Goal: Information Seeking & Learning: Learn about a topic

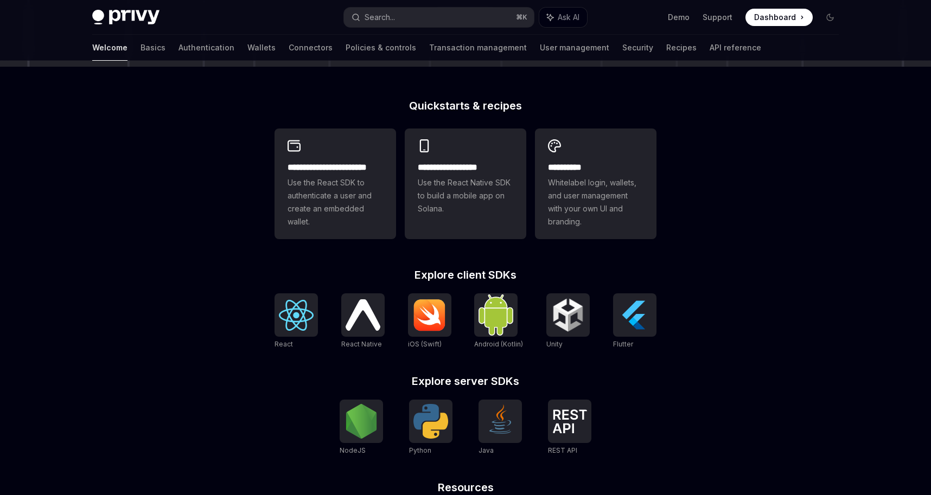
scroll to position [244, 0]
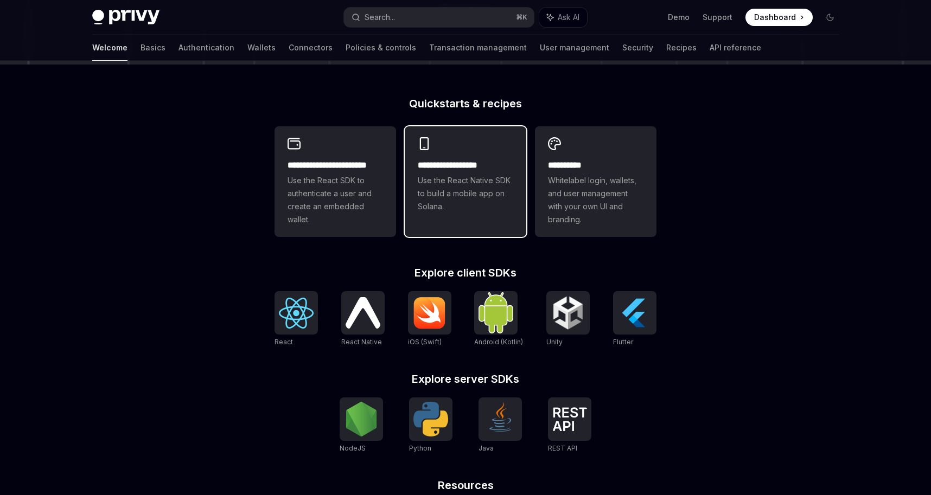
click at [454, 175] on span "Use the React Native SDK to build a mobile app on Solana." at bounding box center [466, 193] width 96 height 39
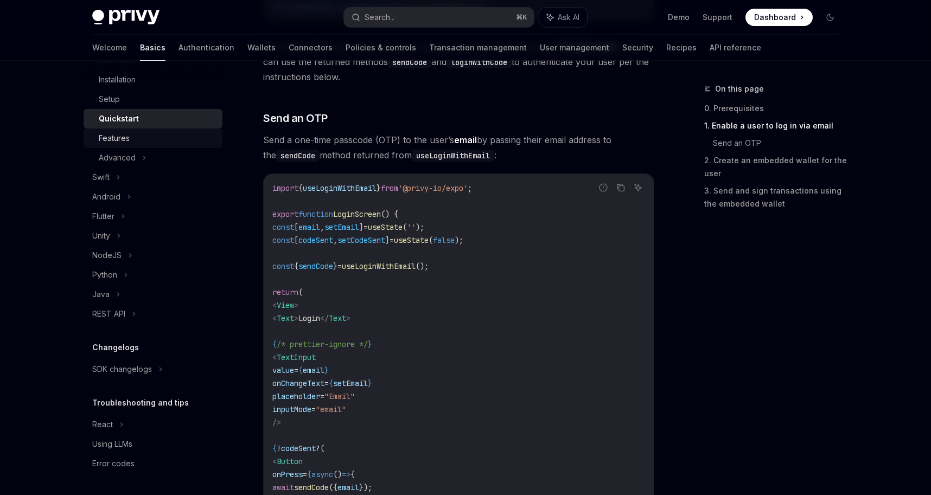
scroll to position [413, 0]
click at [132, 444] on div "Using LLMs" at bounding box center [112, 444] width 40 height 13
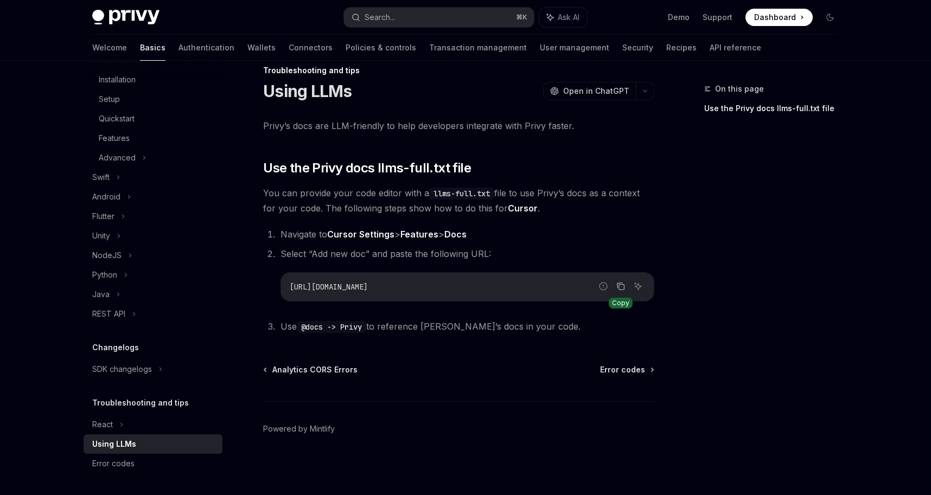
click at [624, 285] on icon "Copy the contents from the code block" at bounding box center [620, 286] width 9 height 9
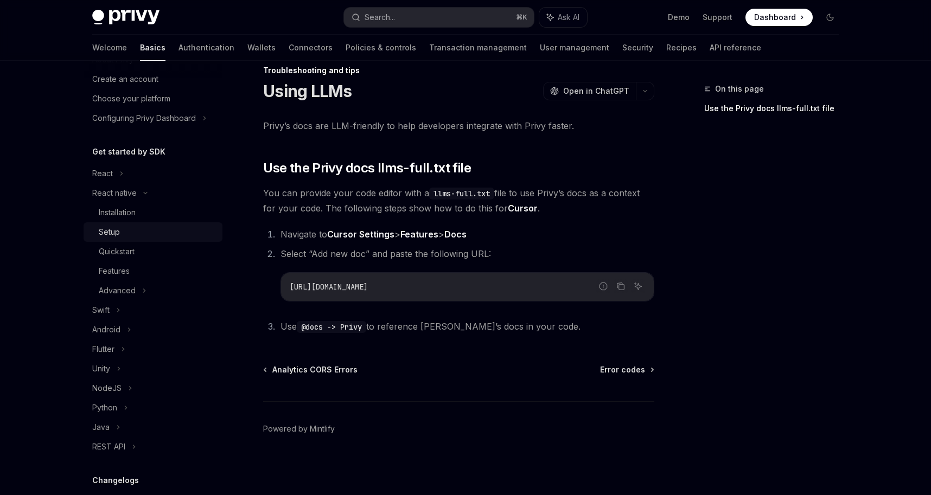
scroll to position [36, 0]
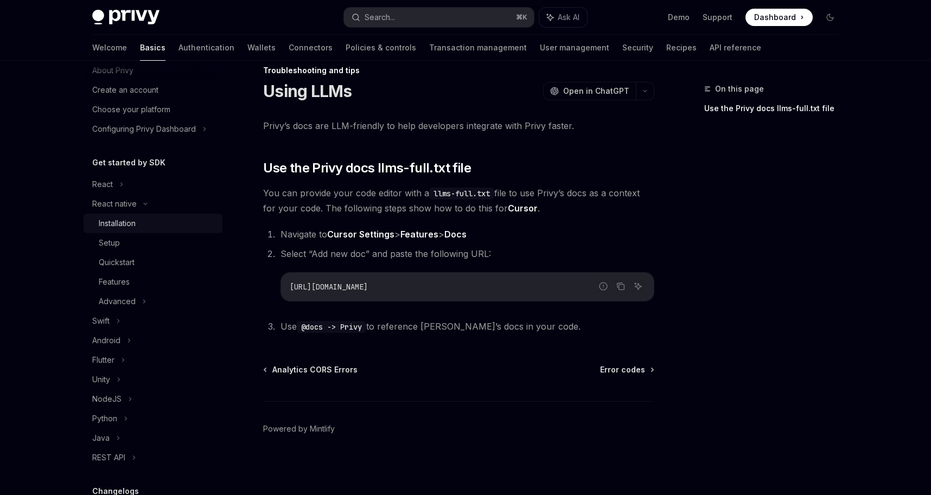
click at [128, 233] on link "Installation" at bounding box center [153, 224] width 139 height 20
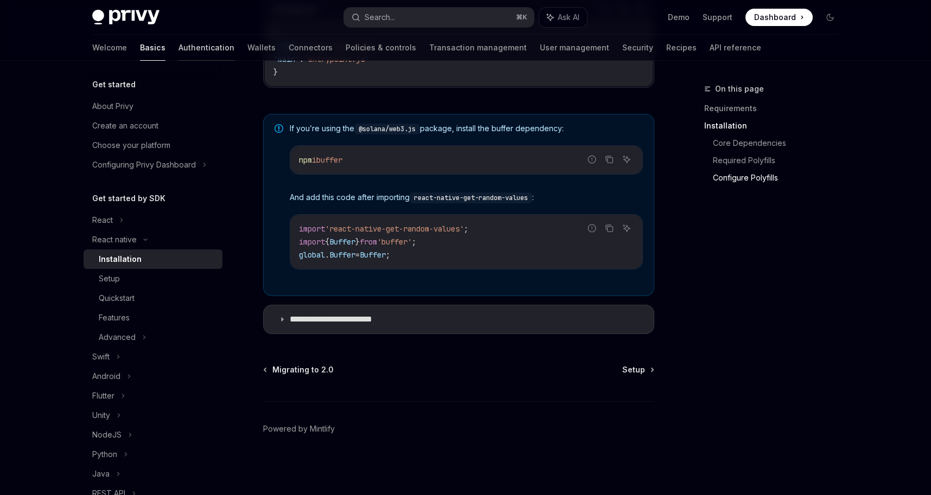
click at [179, 50] on link "Authentication" at bounding box center [207, 48] width 56 height 26
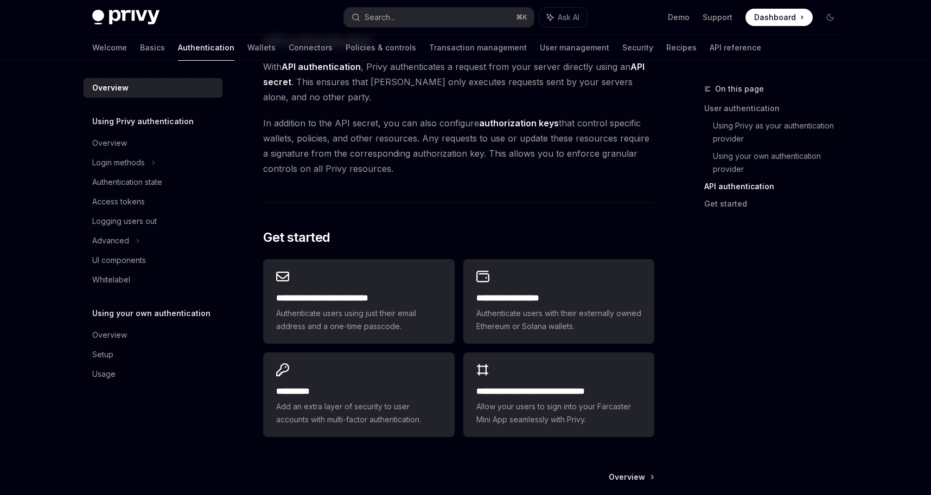
scroll to position [865, 0]
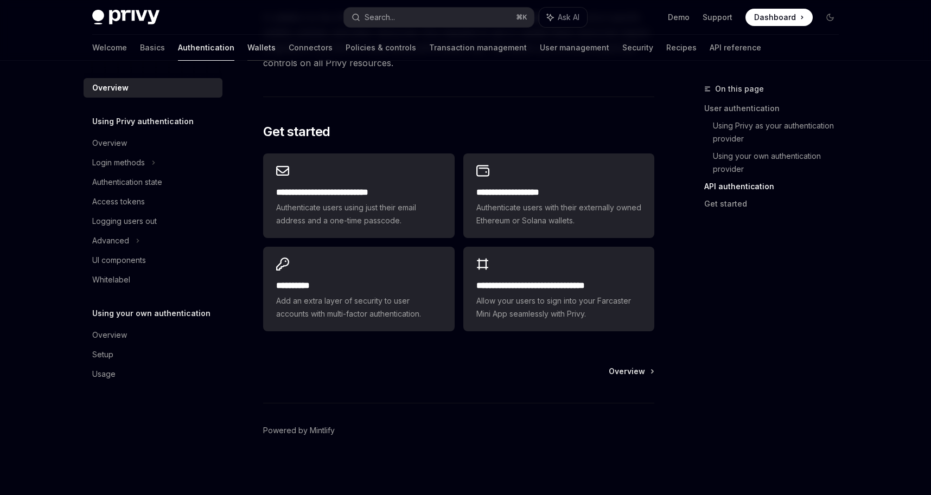
click at [247, 50] on link "Wallets" at bounding box center [261, 48] width 28 height 26
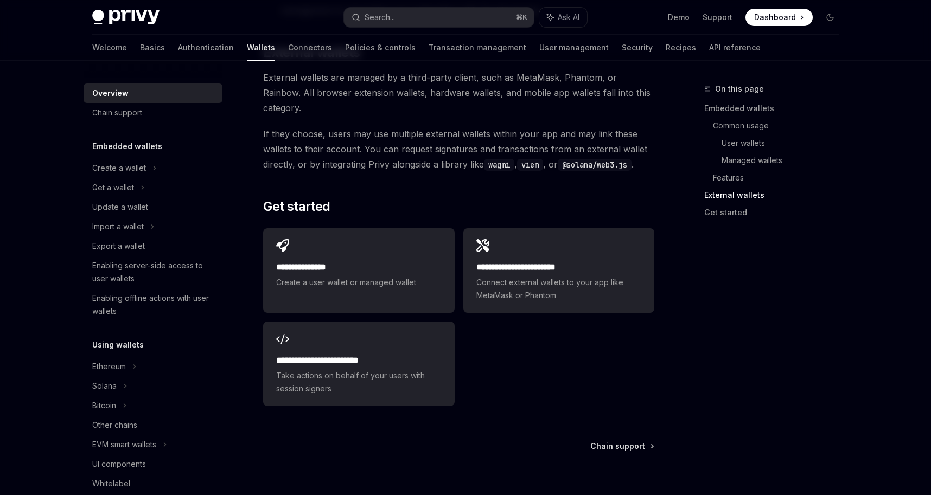
scroll to position [1665, 0]
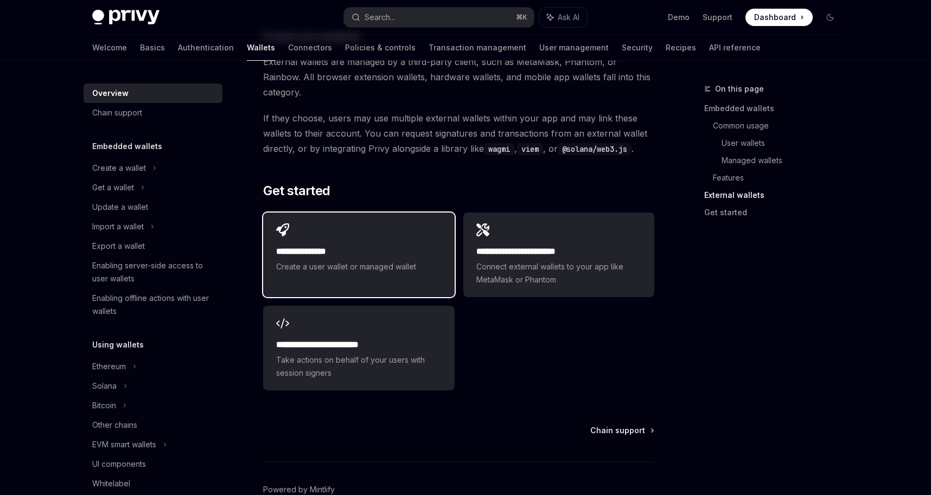
click at [395, 245] on h2 "**********" at bounding box center [358, 251] width 165 height 13
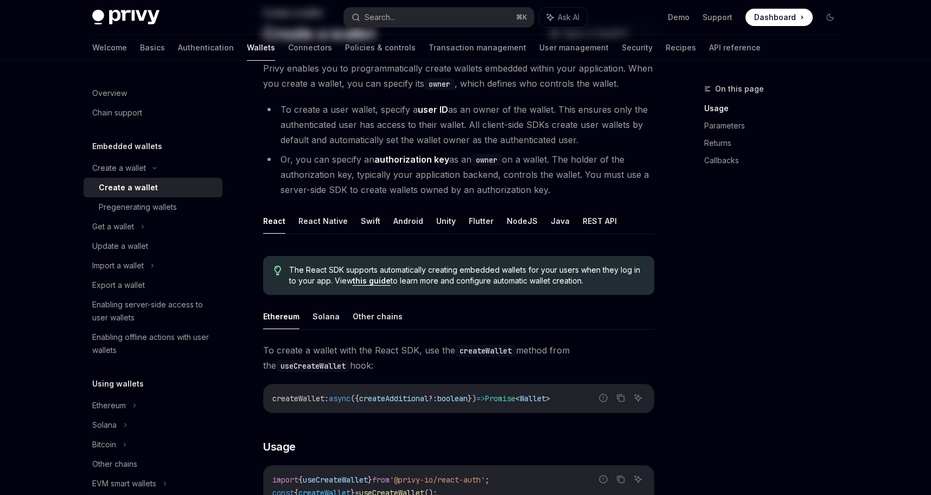
scroll to position [154, 0]
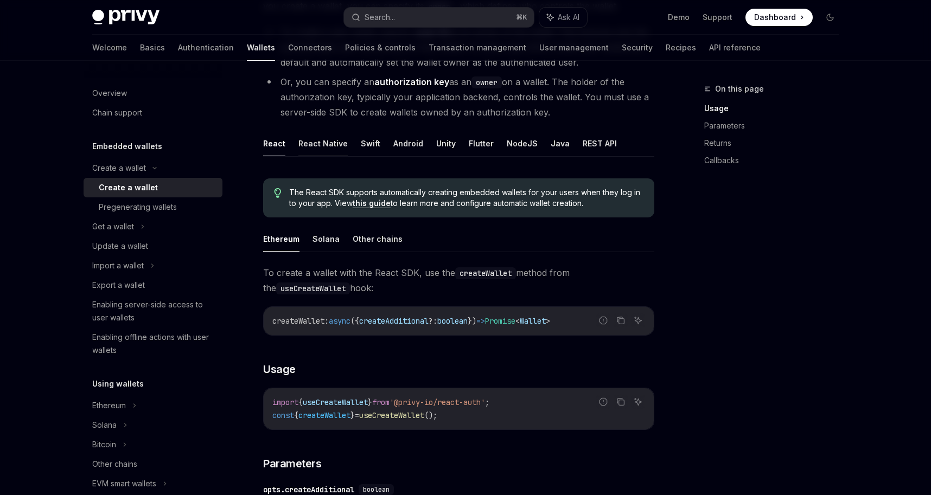
click at [328, 154] on button "React Native" at bounding box center [322, 144] width 49 height 26
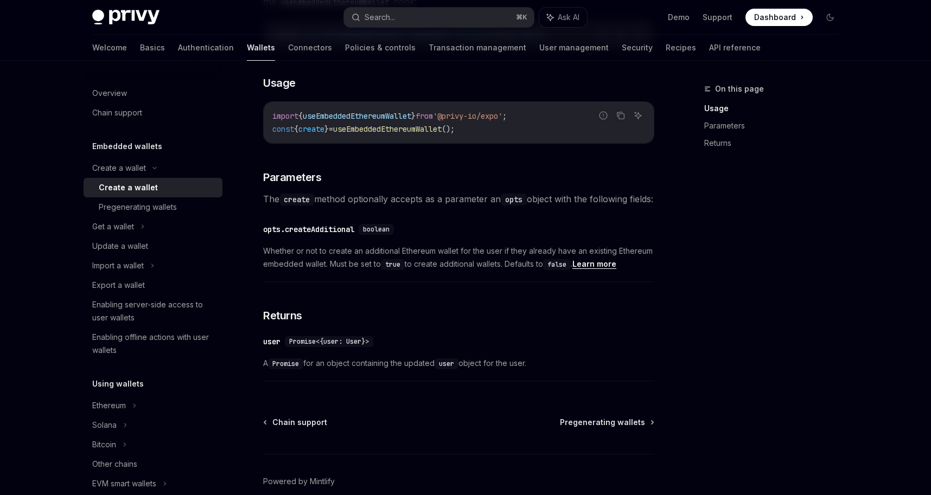
scroll to position [508, 0]
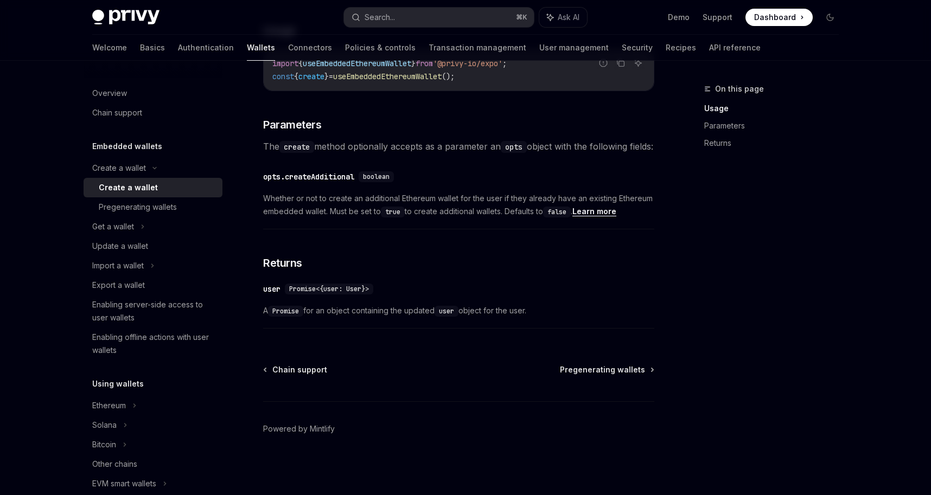
click at [810, 223] on div "On this page Usage Parameters Returns" at bounding box center [765, 288] width 165 height 413
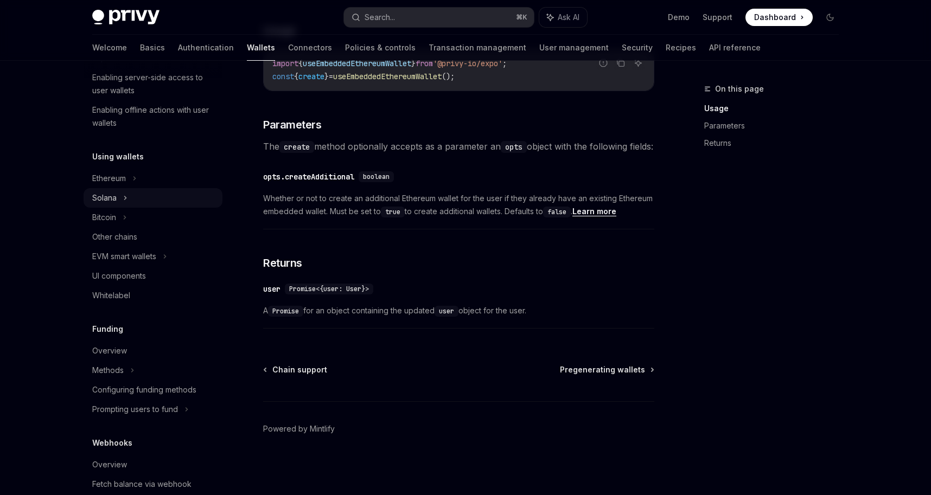
scroll to position [222, 0]
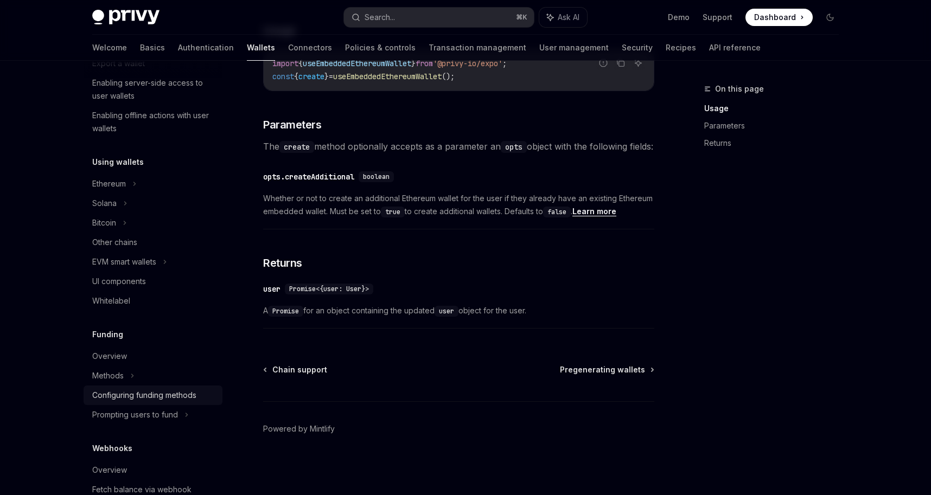
click at [137, 391] on div "Configuring funding methods" at bounding box center [144, 395] width 104 height 13
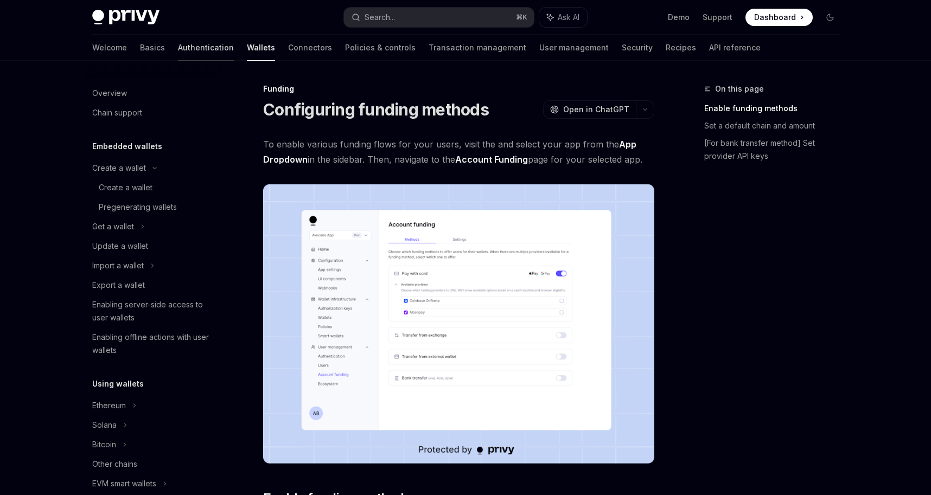
click at [178, 57] on link "Authentication" at bounding box center [206, 48] width 56 height 26
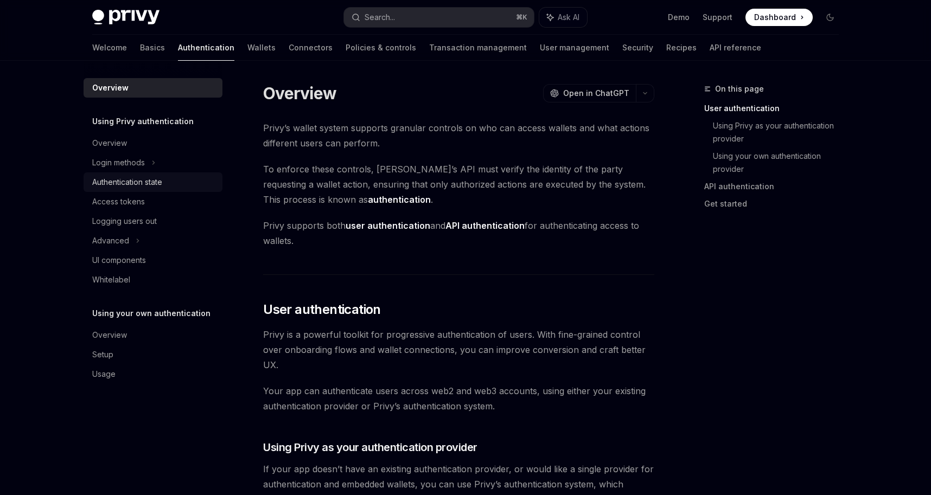
click at [154, 184] on div "Authentication state" at bounding box center [127, 182] width 70 height 13
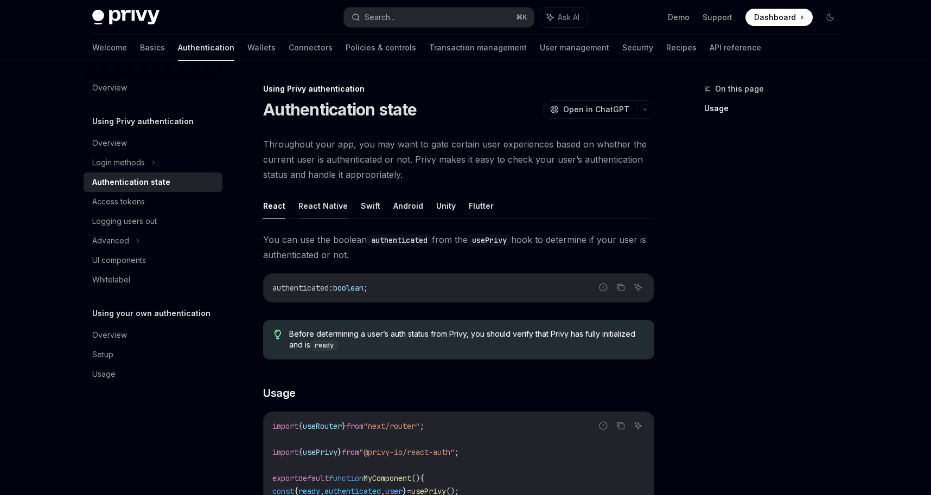
click at [322, 207] on button "React Native" at bounding box center [322, 206] width 49 height 26
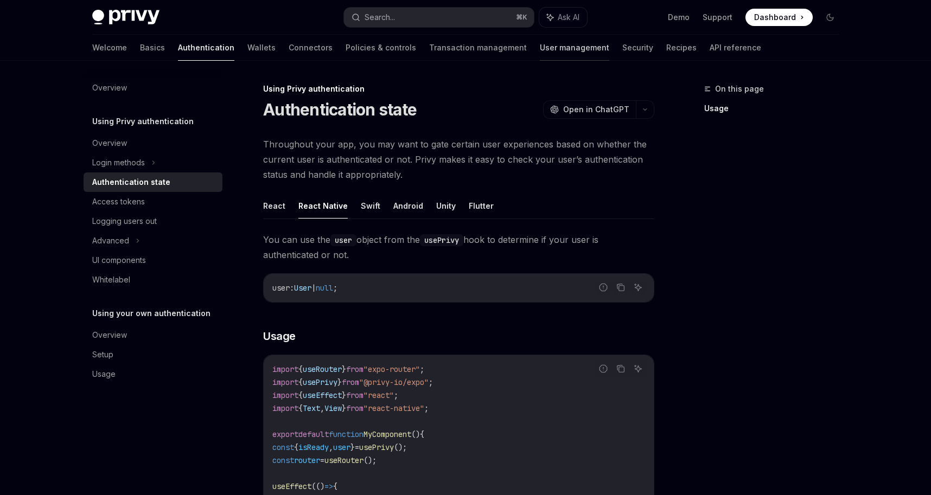
click at [540, 46] on link "User management" at bounding box center [574, 48] width 69 height 26
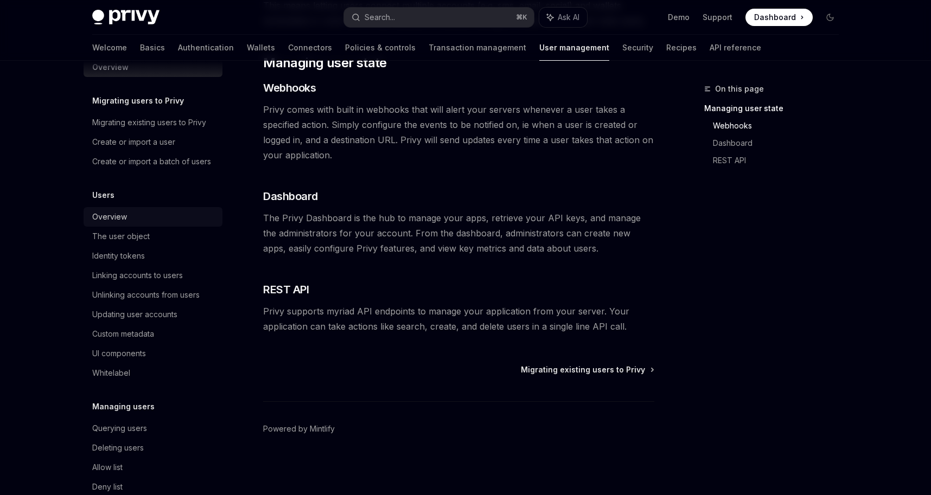
scroll to position [119, 0]
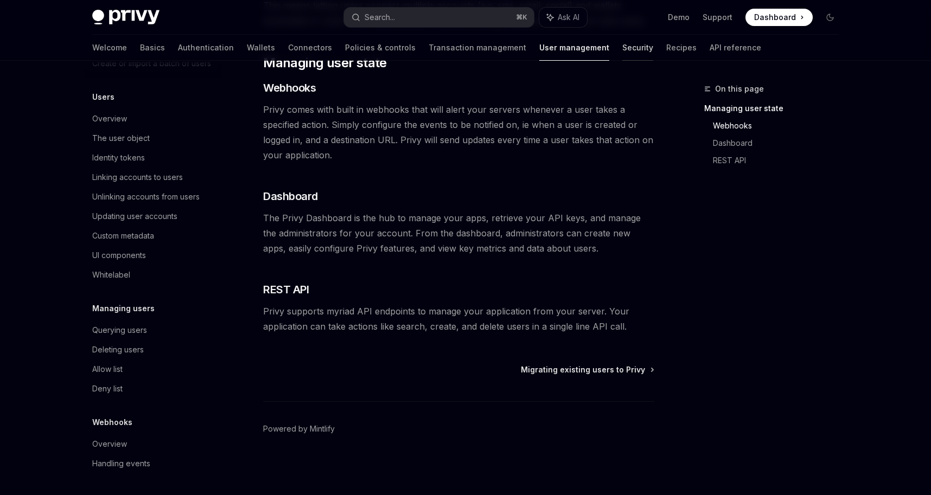
click at [622, 48] on link "Security" at bounding box center [637, 48] width 31 height 26
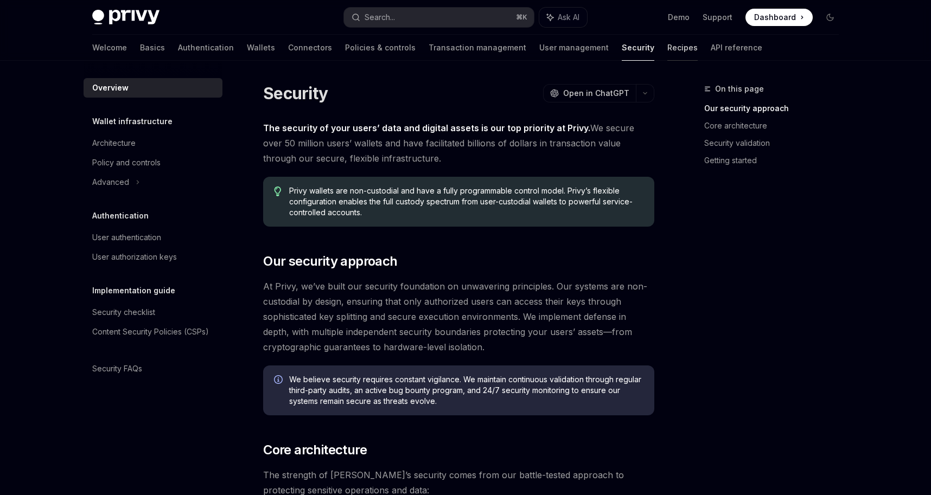
click at [668, 49] on link "Recipes" at bounding box center [683, 48] width 30 height 26
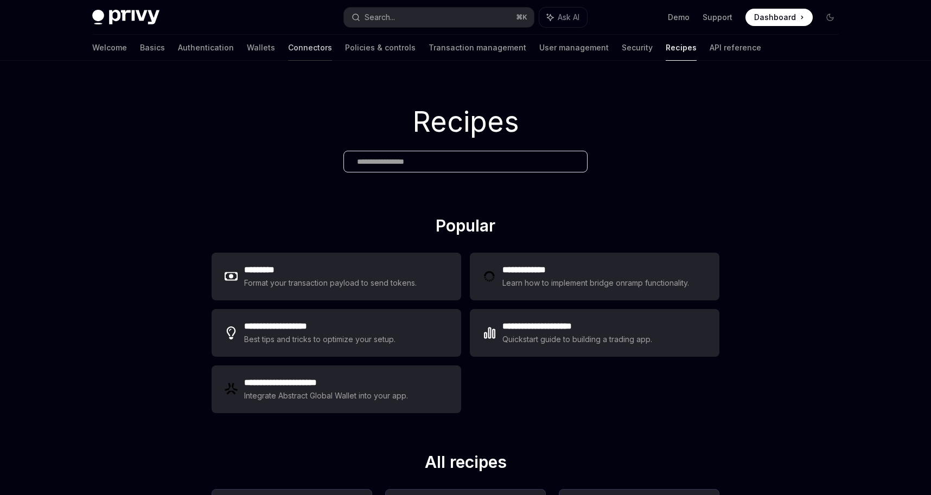
click at [288, 49] on link "Connectors" at bounding box center [310, 48] width 44 height 26
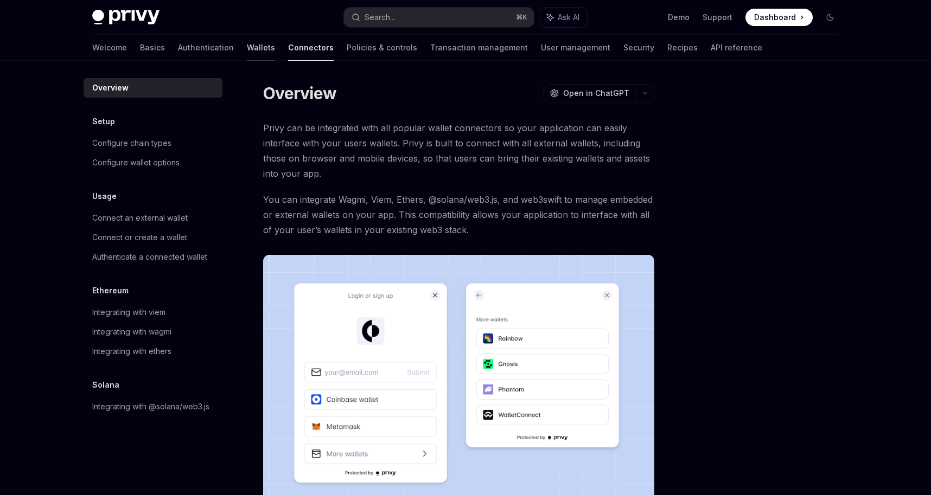
click at [247, 44] on link "Wallets" at bounding box center [261, 48] width 28 height 26
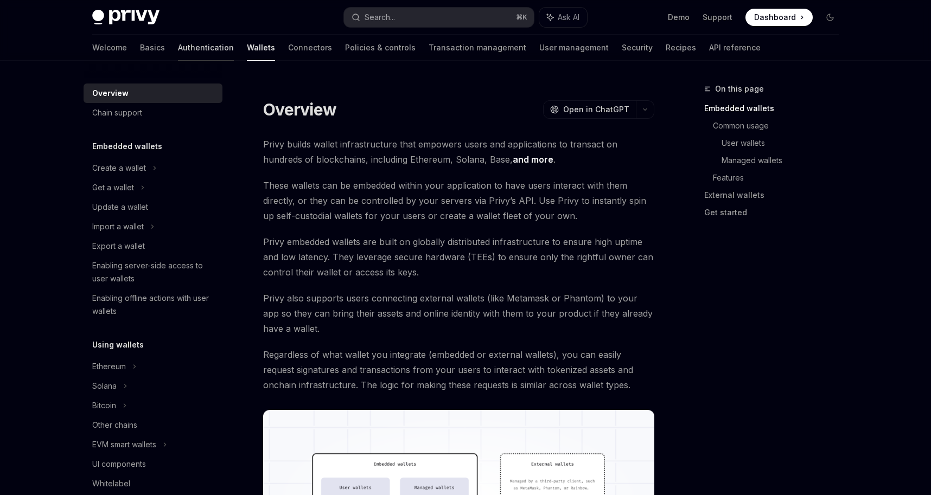
click at [178, 38] on link "Authentication" at bounding box center [206, 48] width 56 height 26
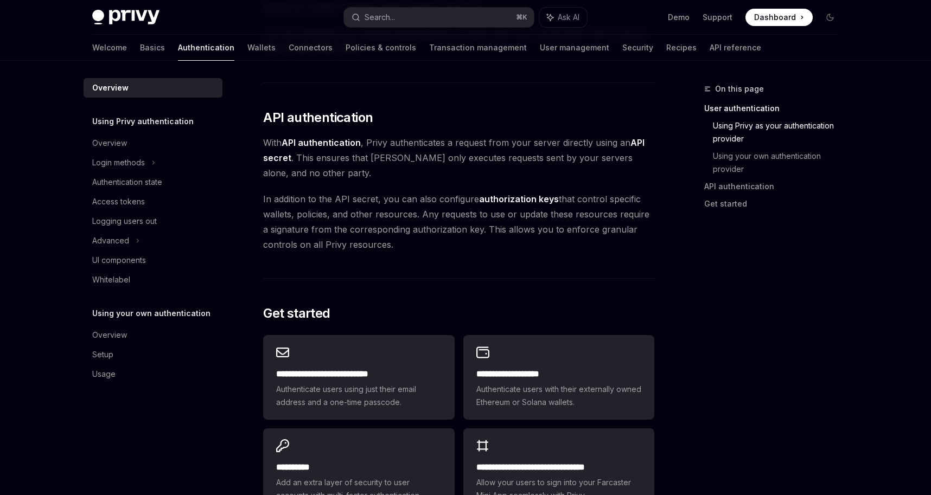
scroll to position [867, 0]
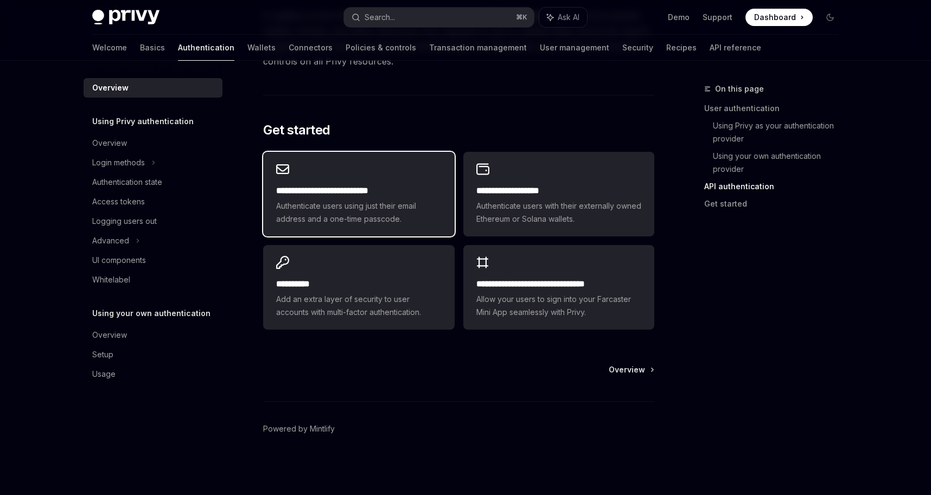
click at [301, 200] on span "Authenticate users using just their email address and a one-time passcode." at bounding box center [358, 213] width 165 height 26
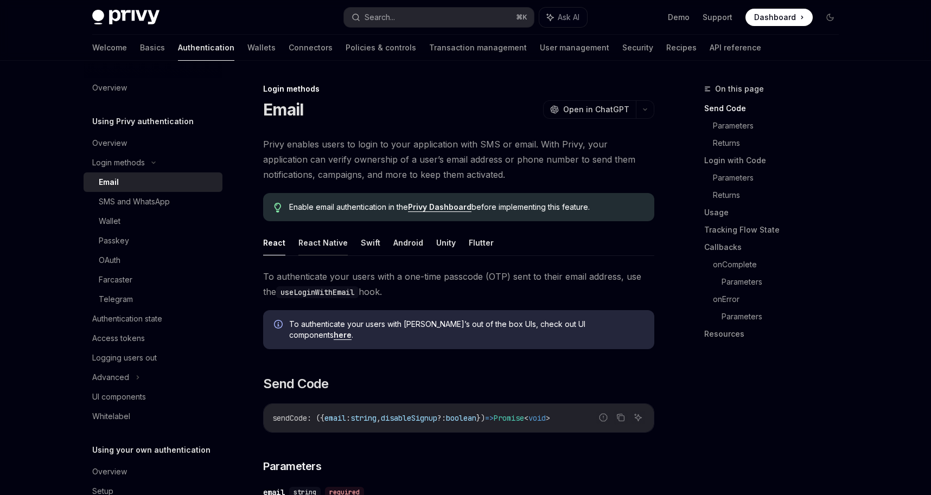
click at [317, 248] on button "React Native" at bounding box center [322, 243] width 49 height 26
click at [140, 52] on link "Basics" at bounding box center [152, 48] width 25 height 26
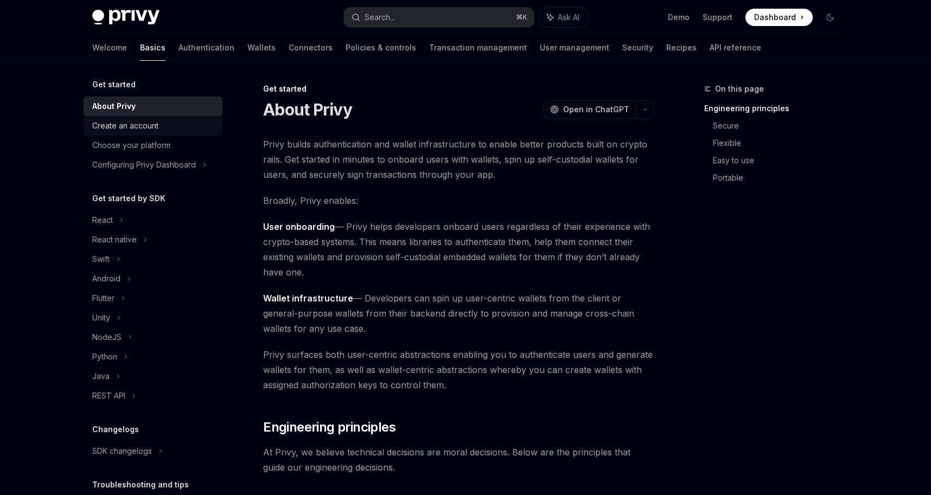
click at [135, 123] on div "Create an account" at bounding box center [125, 125] width 66 height 13
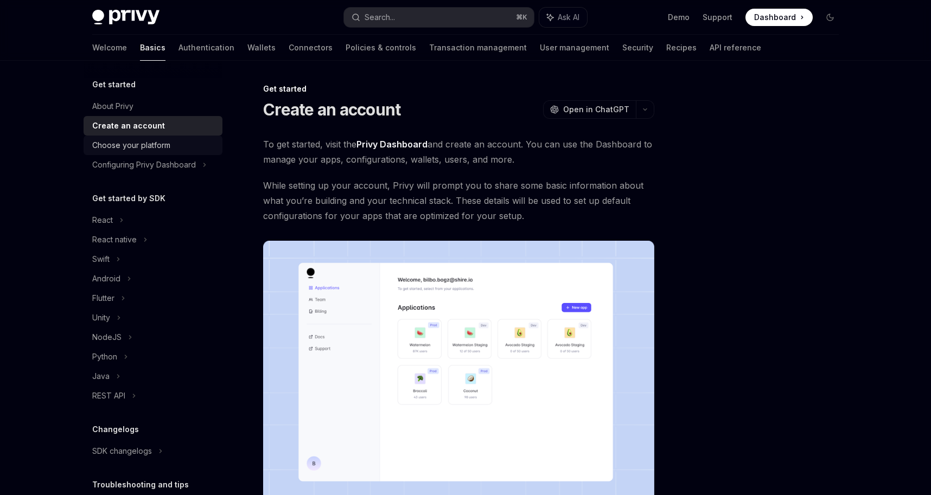
click at [135, 150] on div "Choose your platform" at bounding box center [131, 145] width 78 height 13
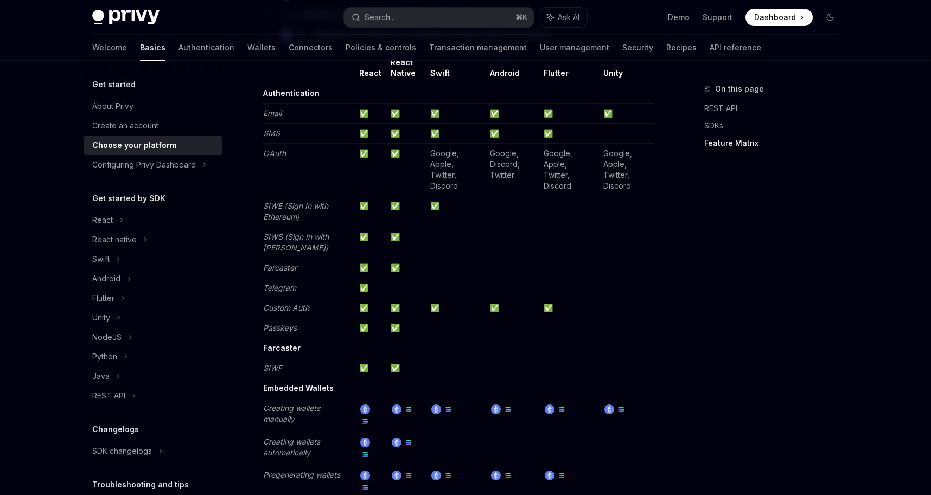
scroll to position [1035, 0]
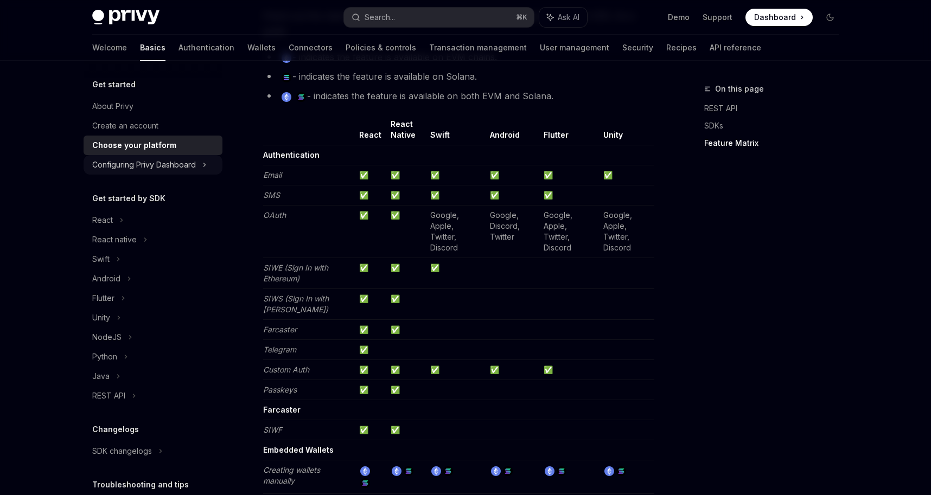
click at [173, 174] on div "Configuring Privy Dashboard" at bounding box center [153, 165] width 139 height 20
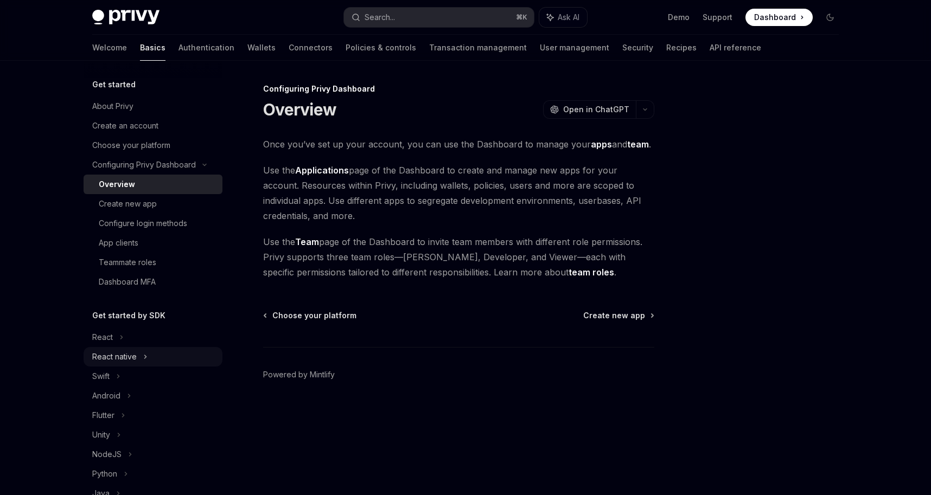
click at [117, 353] on div "React native" at bounding box center [114, 357] width 45 height 13
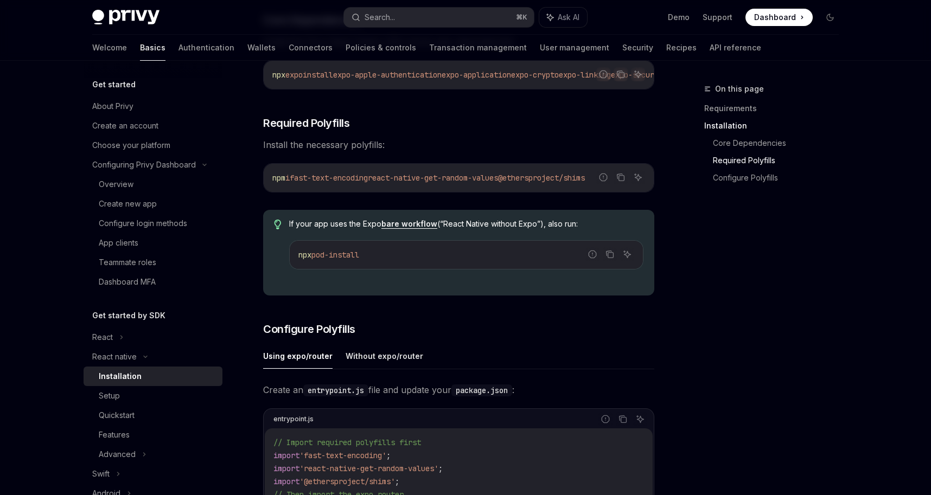
scroll to position [381, 0]
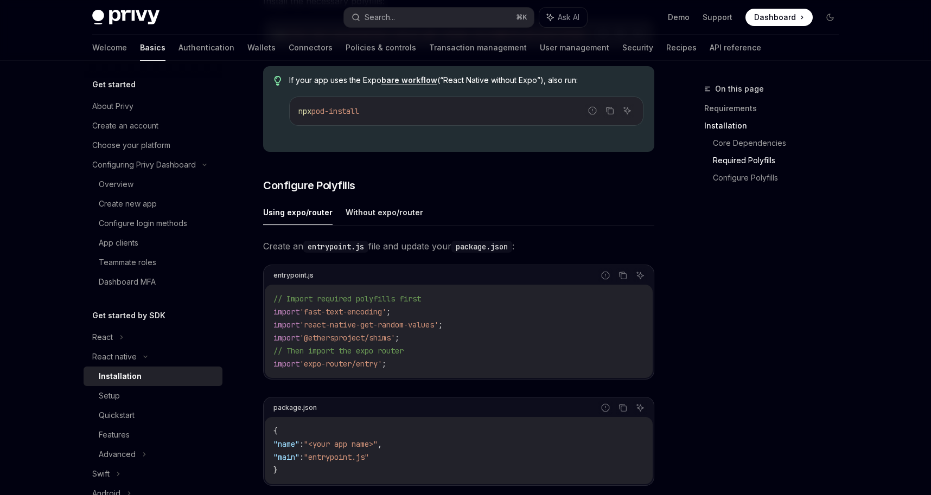
click at [569, 209] on ul "Using expo/router Without expo/router" at bounding box center [458, 213] width 391 height 26
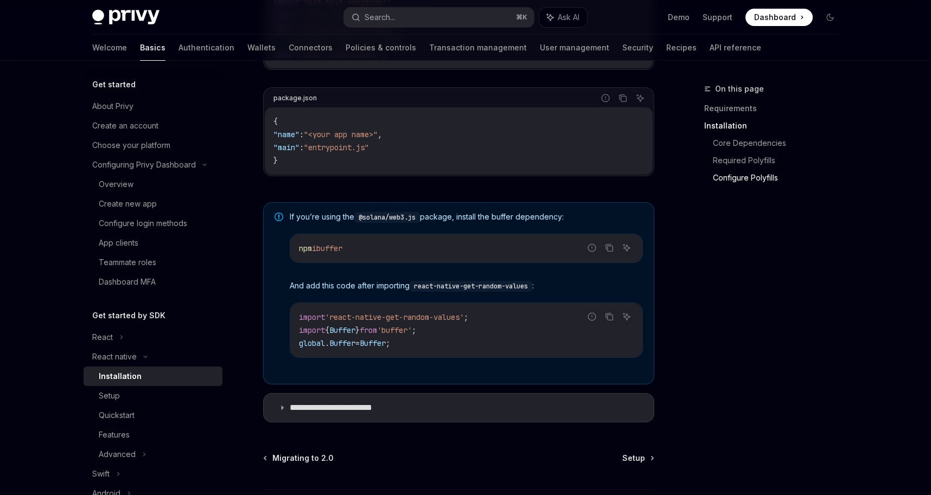
scroll to position [783, 0]
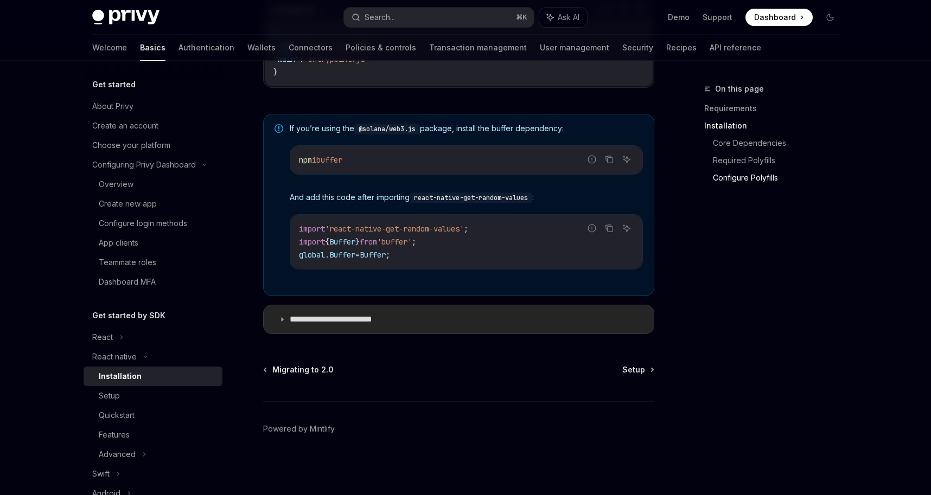
click at [281, 323] on summary "**********" at bounding box center [459, 320] width 390 height 28
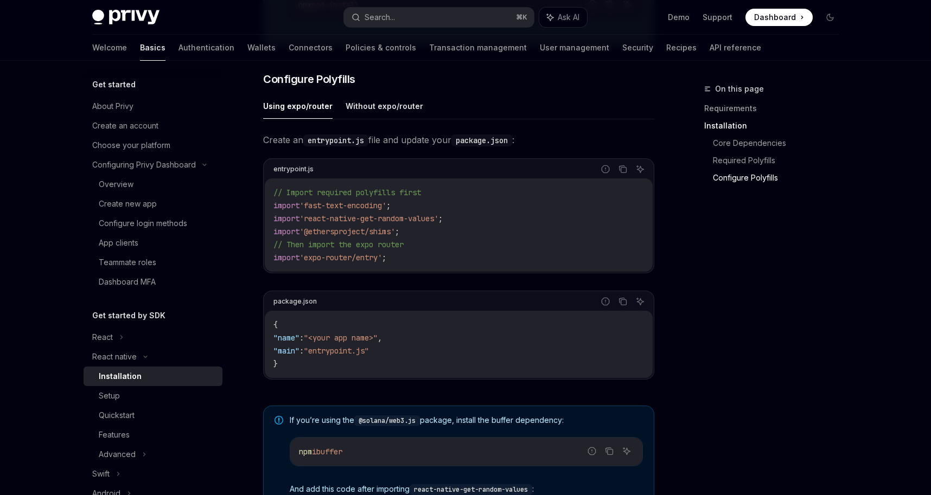
scroll to position [370, 0]
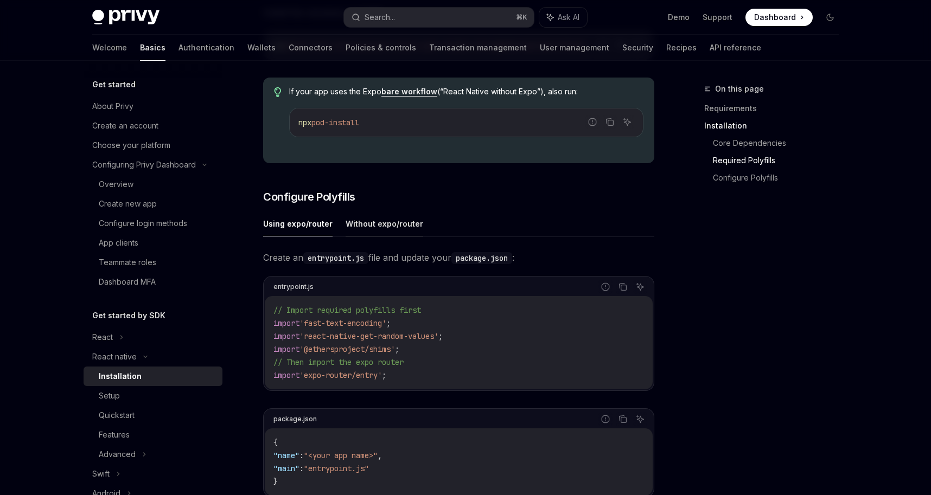
click at [386, 225] on button "Without expo/router" at bounding box center [385, 224] width 78 height 26
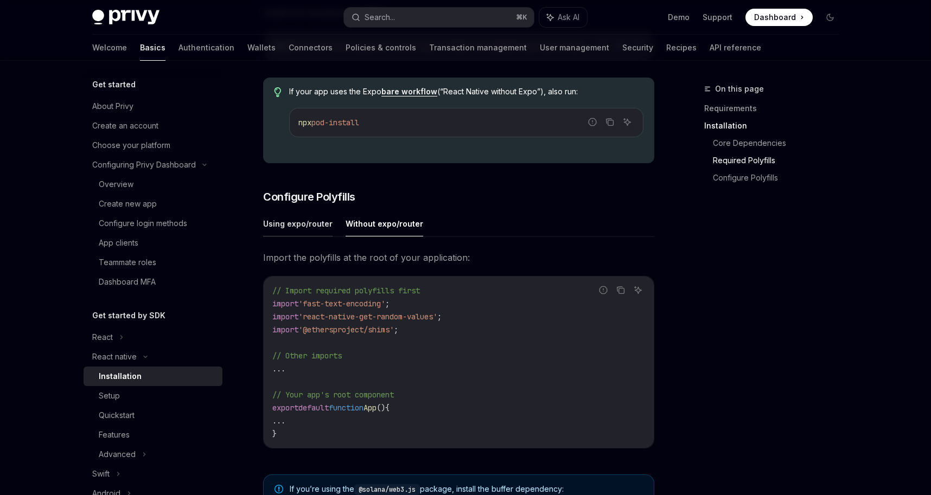
click at [320, 227] on button "Using expo/router" at bounding box center [297, 224] width 69 height 26
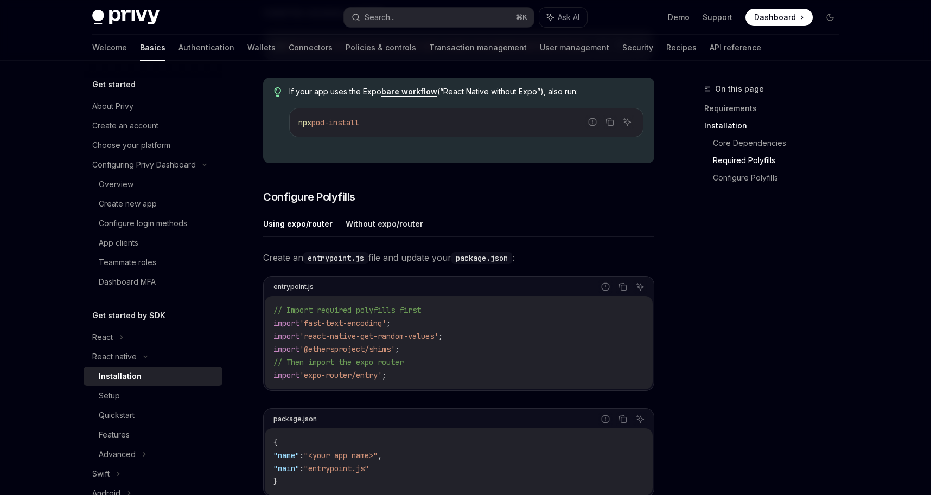
click at [381, 230] on button "Without expo/router" at bounding box center [385, 224] width 78 height 26
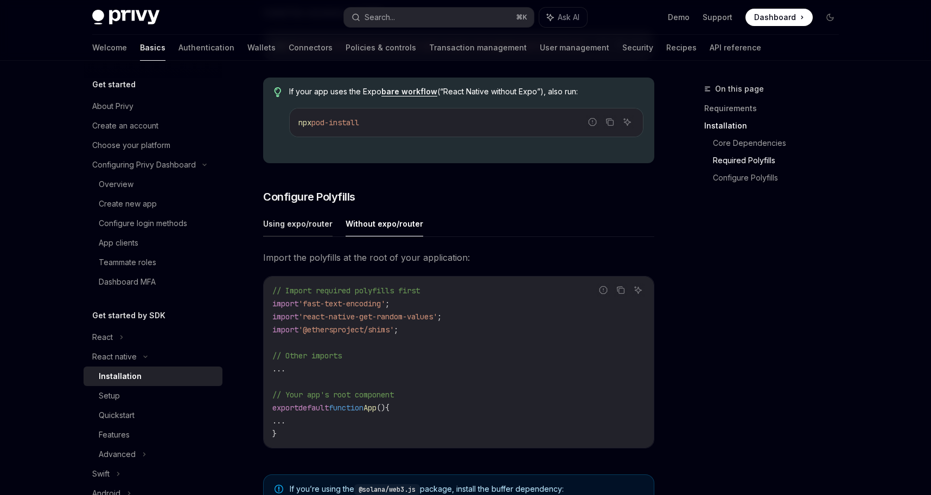
click at [300, 231] on button "Using expo/router" at bounding box center [297, 224] width 69 height 26
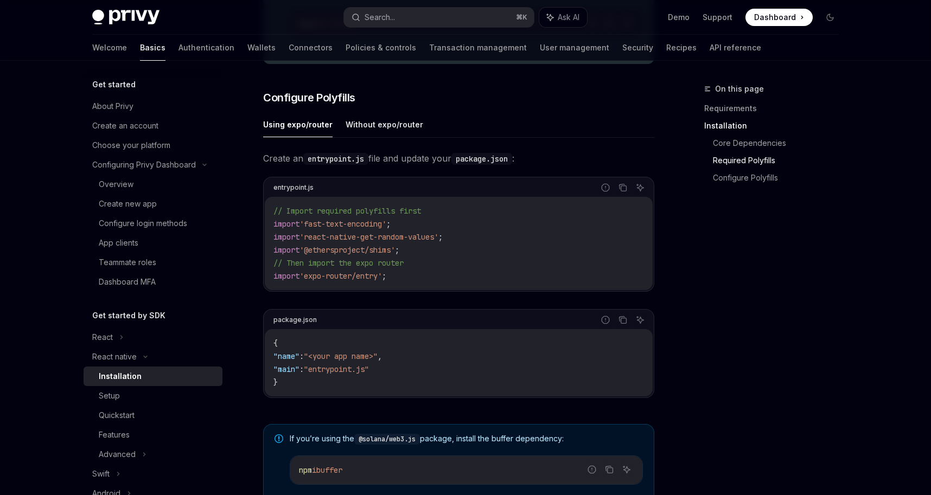
scroll to position [479, 0]
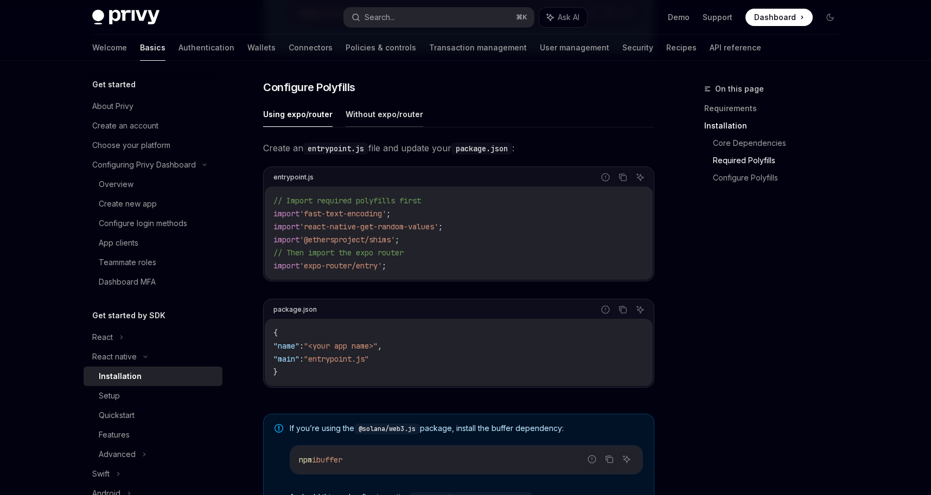
click at [361, 127] on button "Without expo/router" at bounding box center [385, 114] width 78 height 26
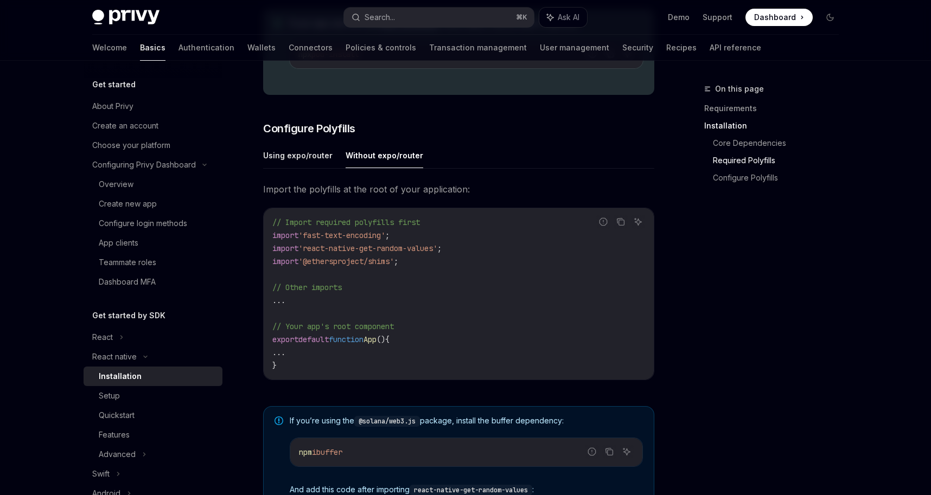
scroll to position [437, 0]
click at [313, 163] on button "Using expo/router" at bounding box center [297, 156] width 69 height 26
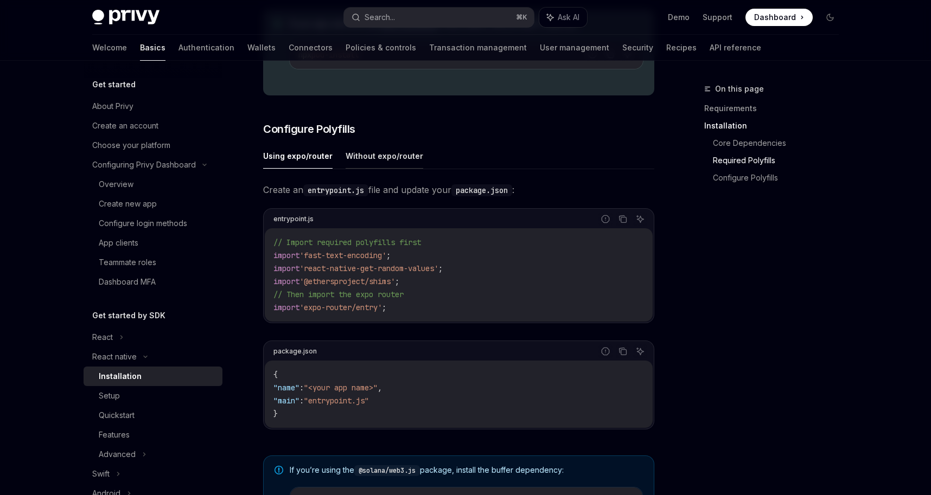
click at [389, 162] on button "Without expo/router" at bounding box center [385, 156] width 78 height 26
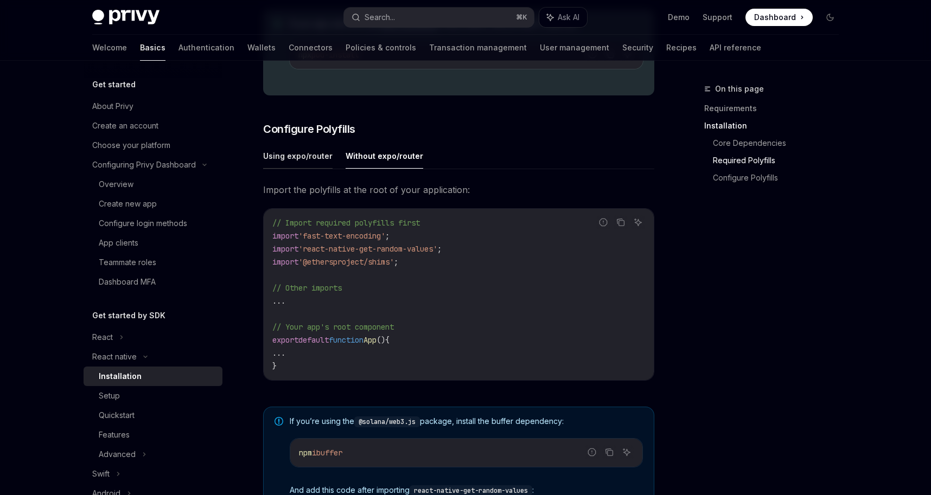
click at [320, 159] on button "Using expo/router" at bounding box center [297, 156] width 69 height 26
type textarea "*"
